Goal: Task Accomplishment & Management: Manage account settings

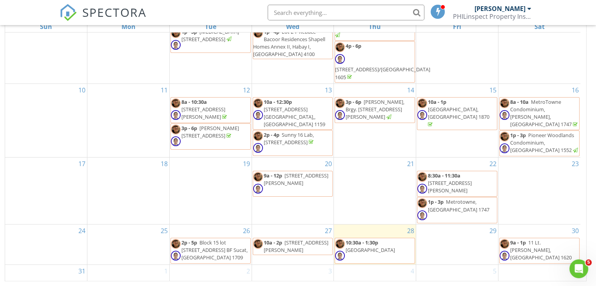
scroll to position [149, 0]
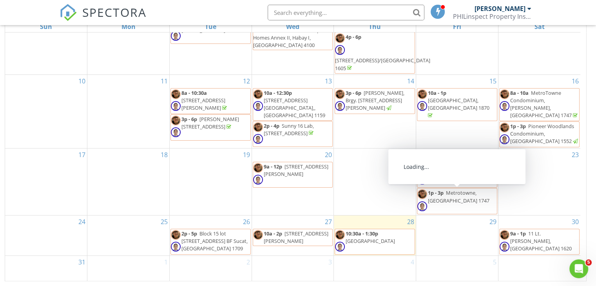
click at [438, 201] on span "Metrotowne, Las Piñas City 1747" at bounding box center [459, 196] width 62 height 15
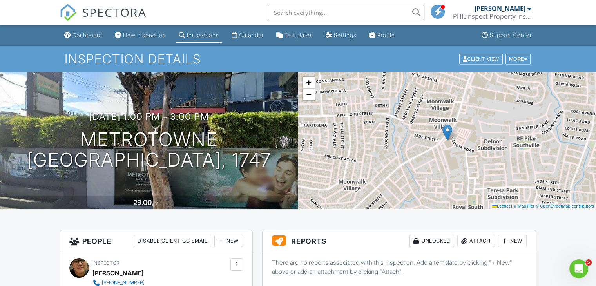
scroll to position [157, 0]
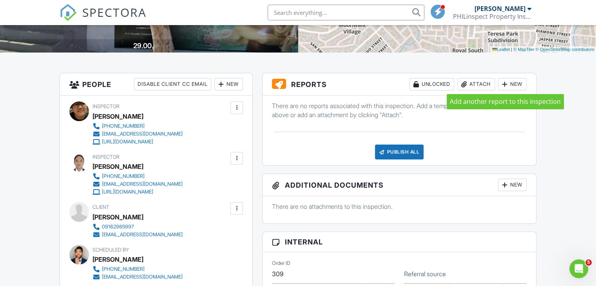
click at [506, 85] on div at bounding box center [505, 84] width 8 height 8
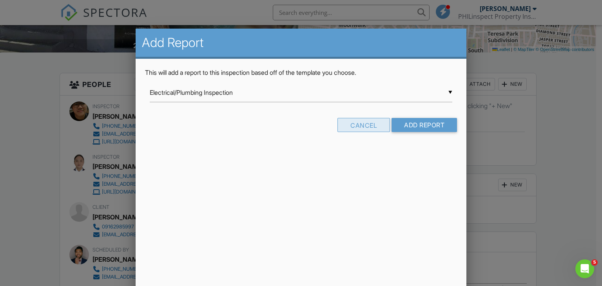
click at [375, 126] on div "Cancel" at bounding box center [363, 125] width 53 height 14
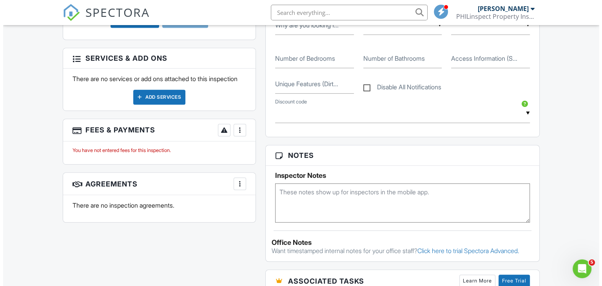
scroll to position [118, 0]
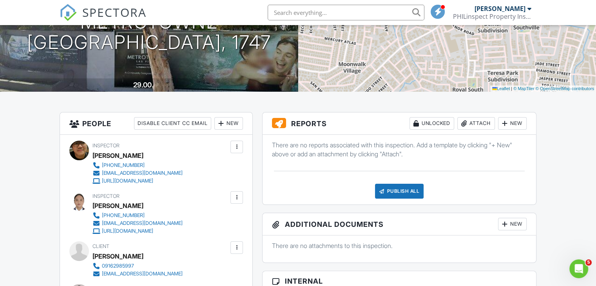
click at [477, 129] on div "Attach" at bounding box center [476, 123] width 38 height 13
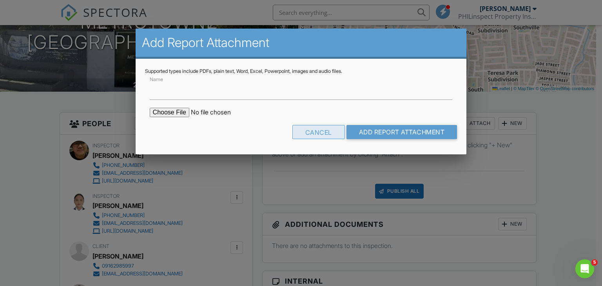
click at [312, 134] on div "Cancel" at bounding box center [318, 132] width 53 height 14
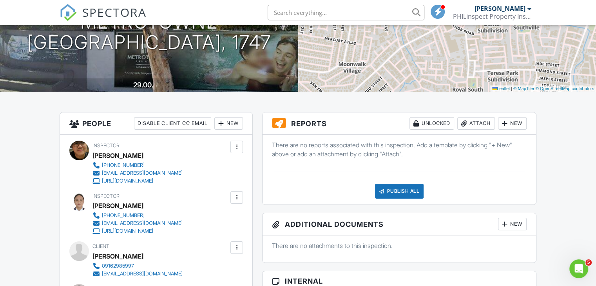
click at [519, 125] on div "New" at bounding box center [512, 123] width 29 height 13
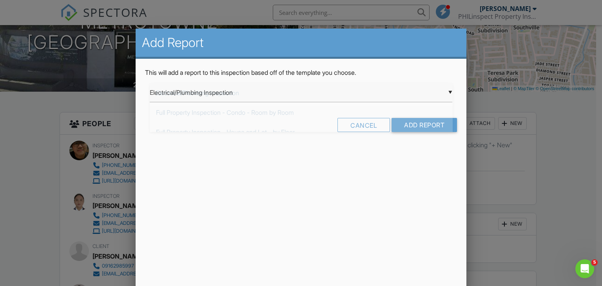
click at [448, 93] on div "▼ Electrical/Plumbing Inspection Electrical/Plumbing Inspection Full Property I…" at bounding box center [301, 92] width 303 height 19
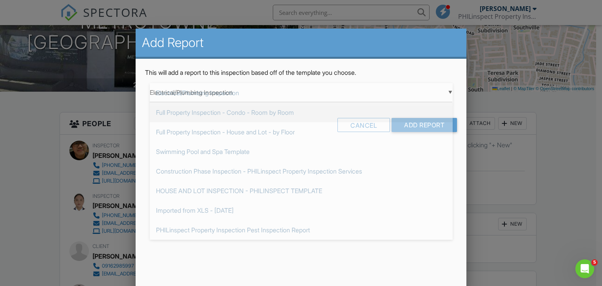
click at [371, 109] on span "Full Property Inspection - Condo - Room by Room" at bounding box center [301, 113] width 303 height 20
type input "Full Property Inspection - Condo - Room by Room"
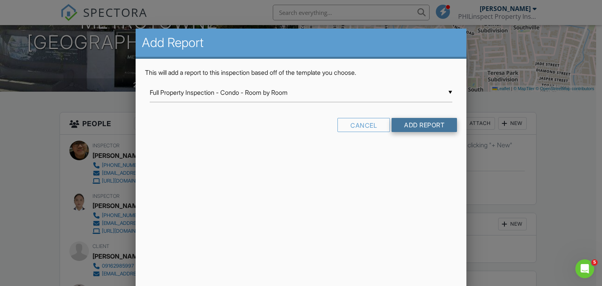
click at [401, 128] on input "Add Report" at bounding box center [424, 125] width 65 height 14
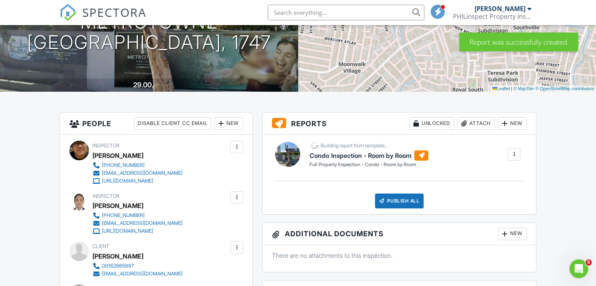
scroll to position [118, 0]
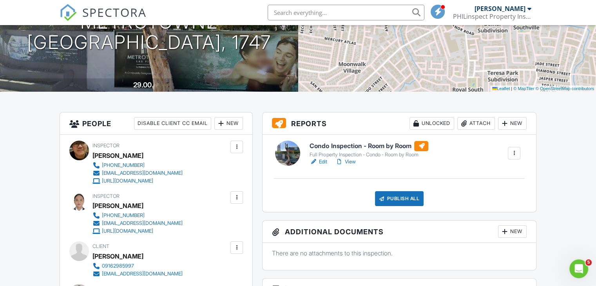
click at [324, 160] on link "Edit" at bounding box center [319, 162] width 18 height 8
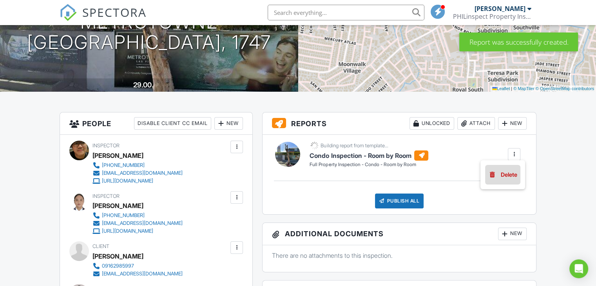
click at [507, 170] on div "Delete" at bounding box center [509, 174] width 16 height 9
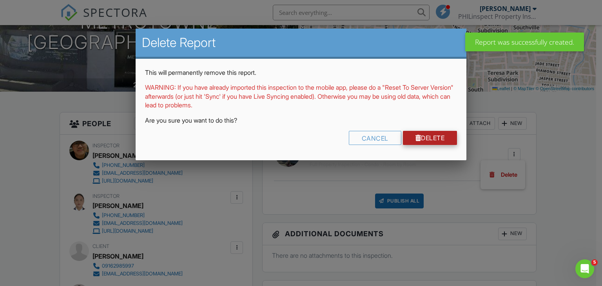
click at [426, 138] on link "Delete" at bounding box center [430, 138] width 54 height 14
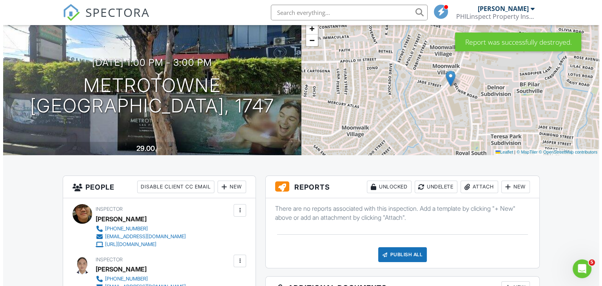
scroll to position [55, 0]
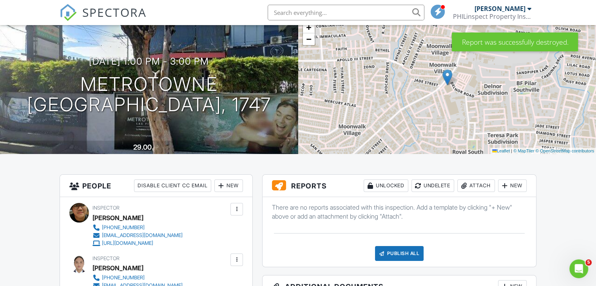
click at [516, 184] on div "New" at bounding box center [512, 185] width 29 height 13
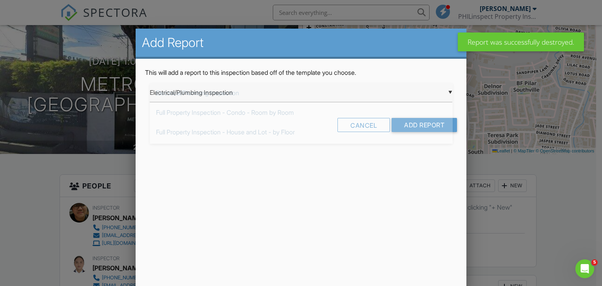
click at [426, 96] on div "▼ Electrical/Plumbing Inspection Electrical/Plumbing Inspection Full Property I…" at bounding box center [301, 92] width 303 height 19
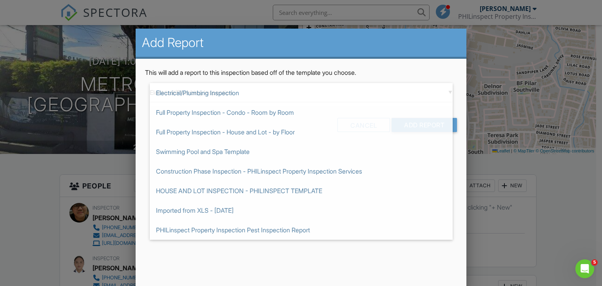
click at [487, 56] on div at bounding box center [301, 140] width 602 height 358
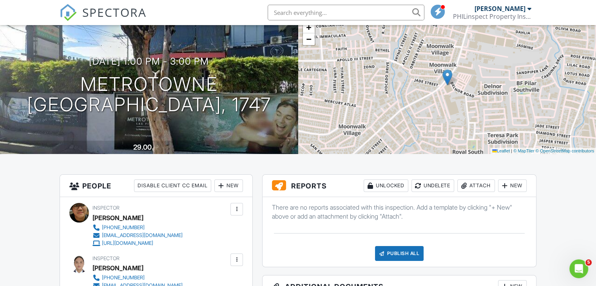
click at [529, 9] on div at bounding box center [530, 8] width 4 height 6
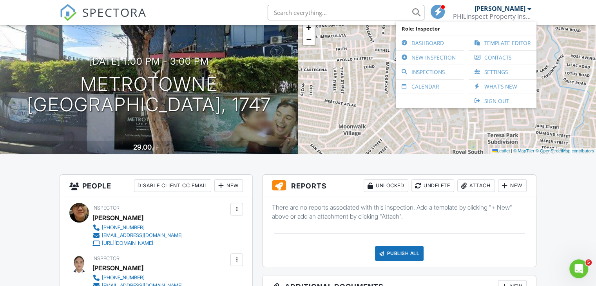
click at [573, 77] on div "+ − Leaflet | © MapTiler © OpenStreetMap contributors" at bounding box center [447, 85] width 298 height 137
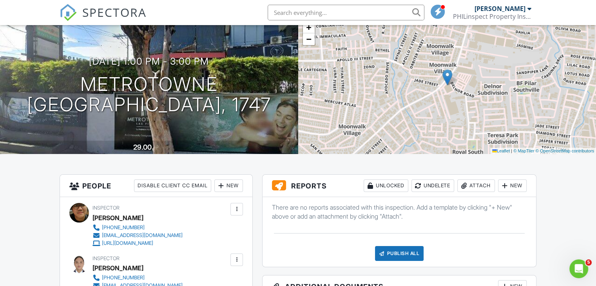
click at [516, 187] on div "New" at bounding box center [512, 185] width 29 height 13
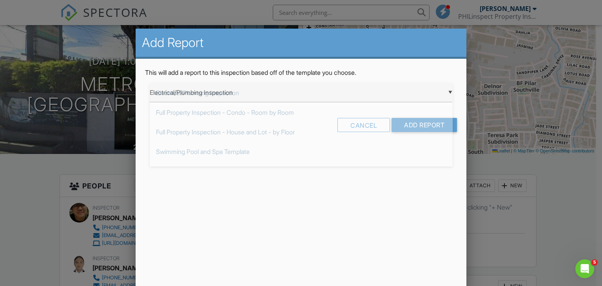
click at [383, 98] on div "▼ Electrical/Plumbing Inspection Electrical/Plumbing Inspection Full Property I…" at bounding box center [301, 92] width 303 height 19
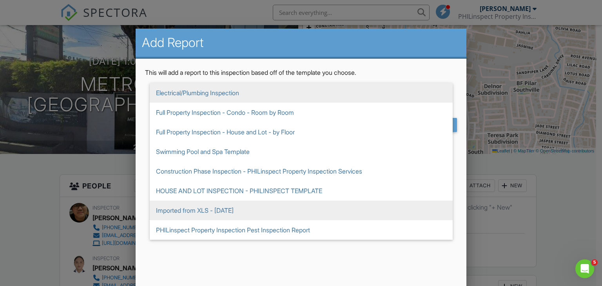
click at [215, 218] on span "Imported from XLS - 05/19/2025" at bounding box center [301, 211] width 303 height 20
type input "Imported from XLS - [DATE]"
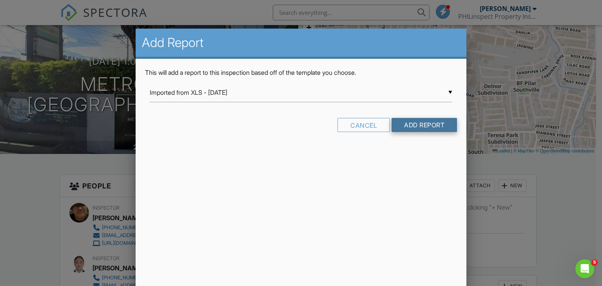
click at [408, 126] on input "Add Report" at bounding box center [424, 125] width 65 height 14
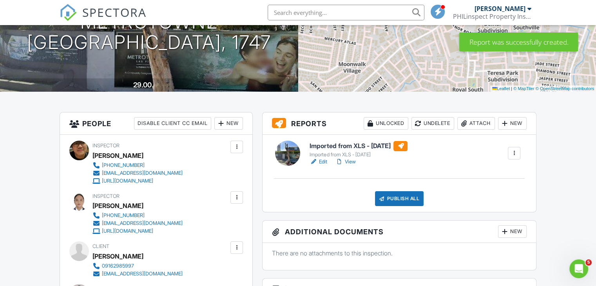
click at [323, 161] on link "Edit" at bounding box center [319, 162] width 18 height 8
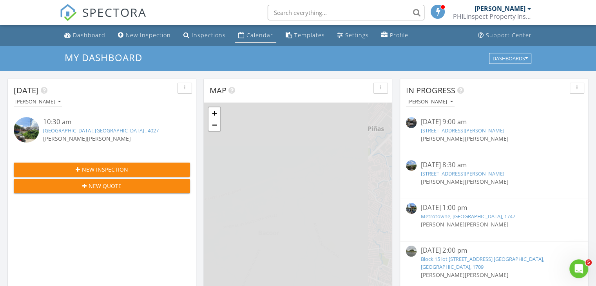
click at [260, 32] on div "Calendar" at bounding box center [260, 34] width 27 height 7
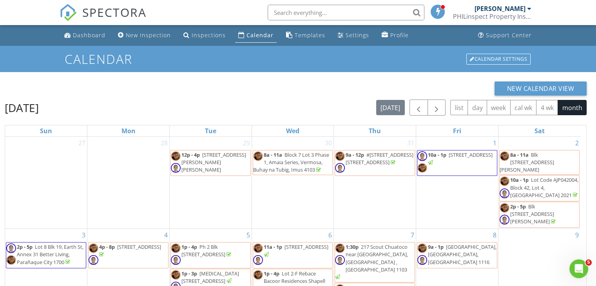
drag, startPoint x: 441, startPoint y: 149, endPoint x: 448, endPoint y: 166, distance: 17.9
click at [448, 166] on span "10a - 1p [STREET_ADDRESS]" at bounding box center [457, 163] width 80 height 24
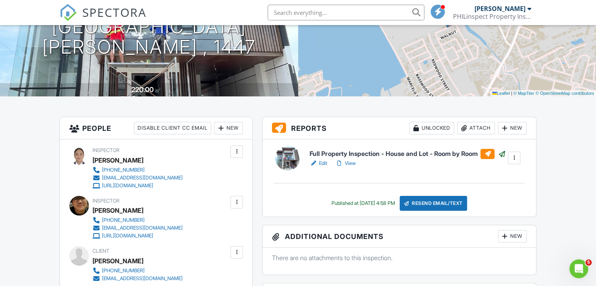
scroll to position [116, 0]
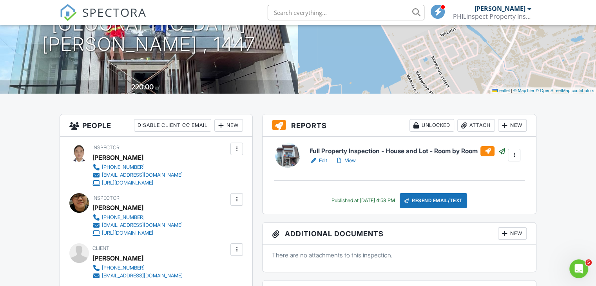
click at [517, 157] on div at bounding box center [514, 155] width 8 height 8
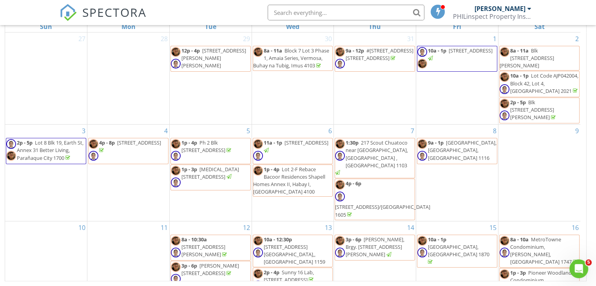
scroll to position [149, 0]
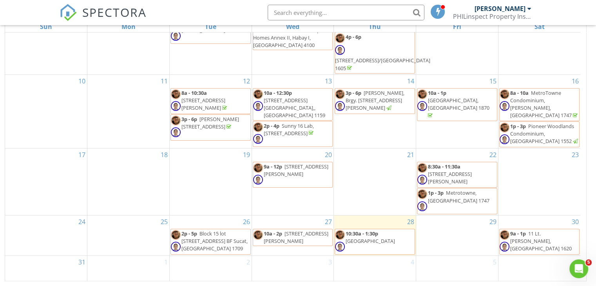
click at [453, 197] on span "1p - 3p Metrotowne, Las Piñas City 1747" at bounding box center [457, 201] width 80 height 24
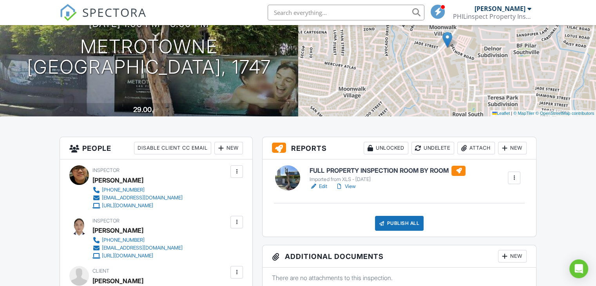
drag, startPoint x: 598, startPoint y: 71, endPoint x: 600, endPoint y: 102, distance: 30.2
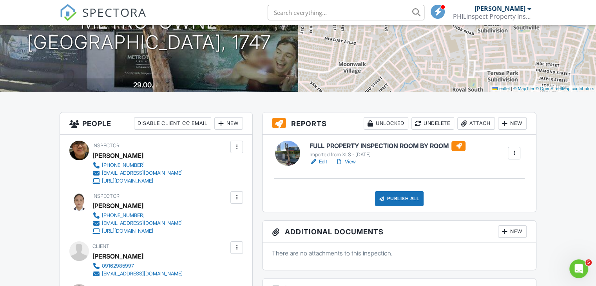
click at [515, 157] on div at bounding box center [514, 153] width 13 height 13
click at [495, 214] on div "Delete" at bounding box center [491, 214] width 16 height 9
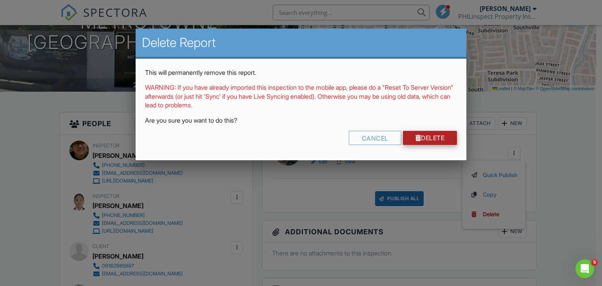
click at [415, 136] on div at bounding box center [418, 138] width 6 height 6
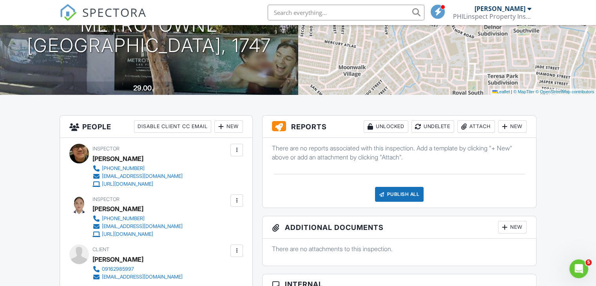
click at [509, 127] on div "New" at bounding box center [512, 126] width 29 height 13
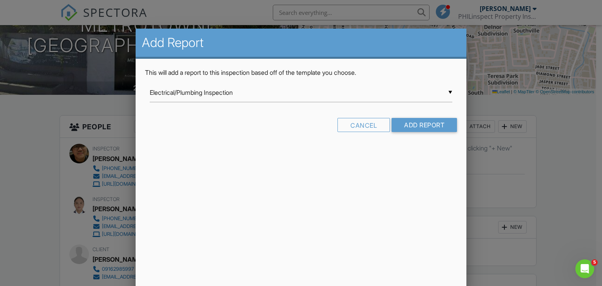
click at [435, 95] on div "▼ Electrical/Plumbing Inspection Electrical/Plumbing Inspection Full Property I…" at bounding box center [301, 92] width 303 height 19
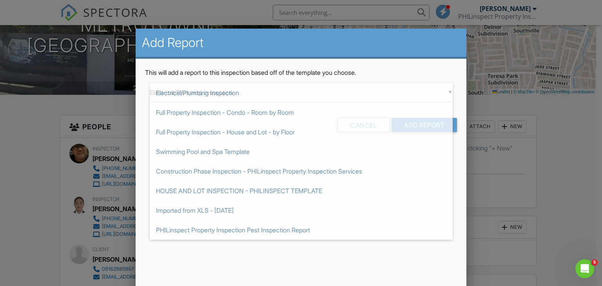
click at [497, 127] on div at bounding box center [301, 140] width 602 height 358
